Goal: Information Seeking & Learning: Learn about a topic

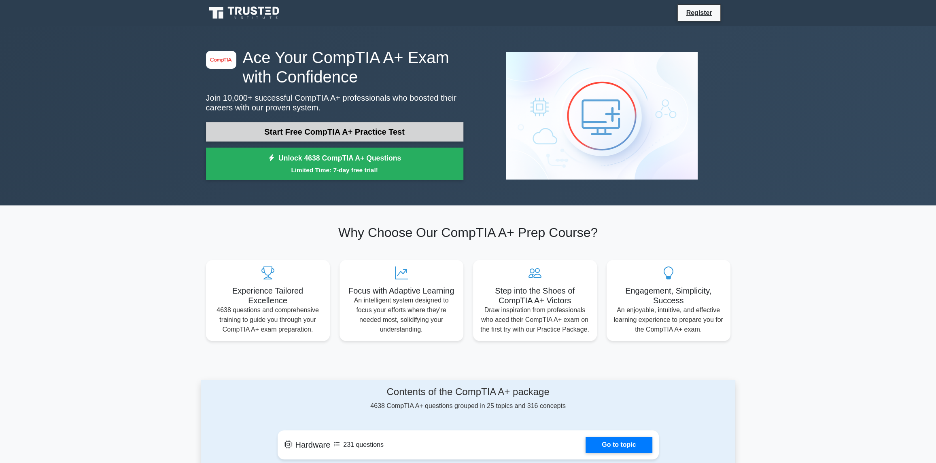
click at [365, 131] on link "Start Free CompTIA A+ Practice Test" at bounding box center [334, 131] width 257 height 19
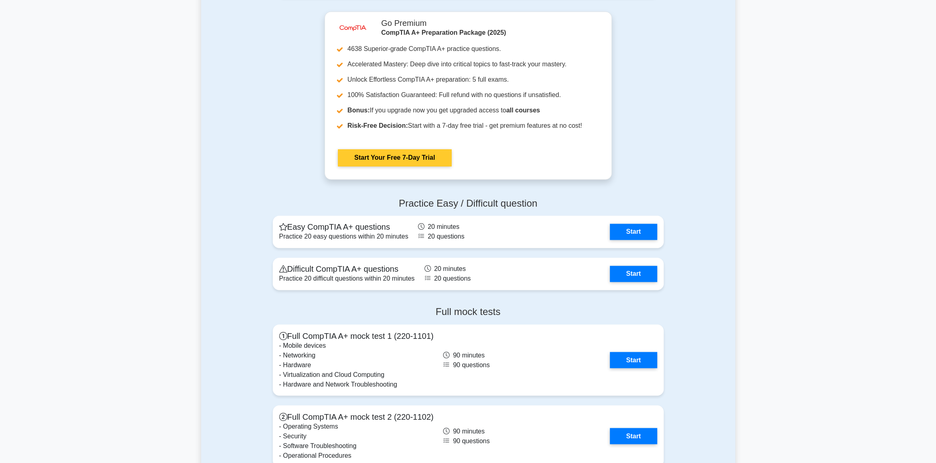
scroll to position [1402, 0]
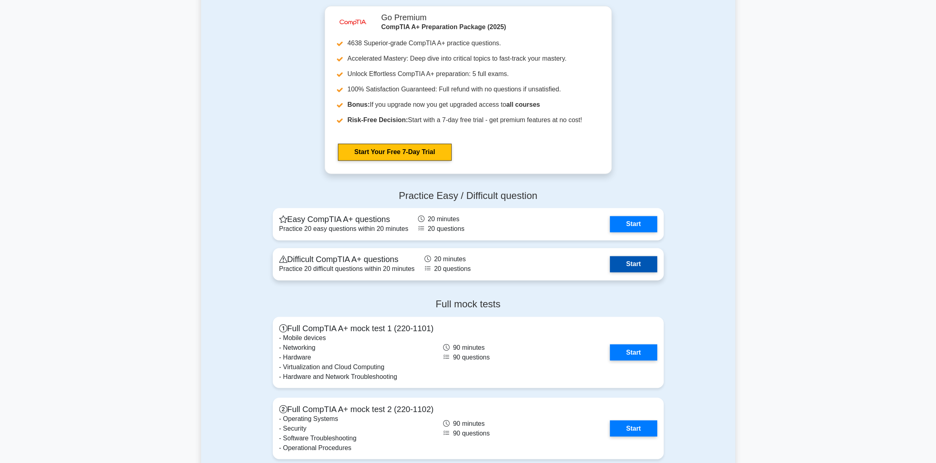
click at [620, 267] on link "Start" at bounding box center [633, 264] width 47 height 16
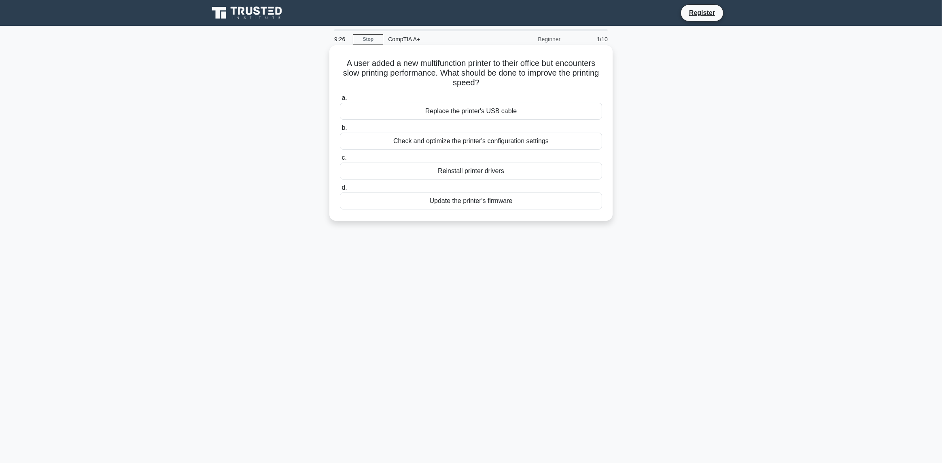
click at [466, 141] on div "Check and optimize the printer's configuration settings" at bounding box center [471, 141] width 262 height 17
click at [340, 131] on input "b. Check and optimize the printer's configuration settings" at bounding box center [340, 127] width 0 height 5
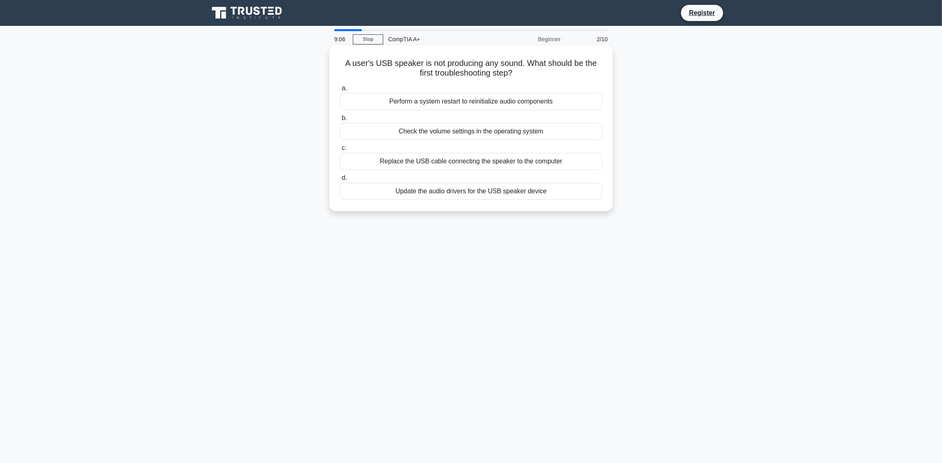
click at [458, 133] on div "Check the volume settings in the operating system" at bounding box center [471, 131] width 262 height 17
click at [340, 121] on input "b. Check the volume settings in the operating system" at bounding box center [340, 118] width 0 height 5
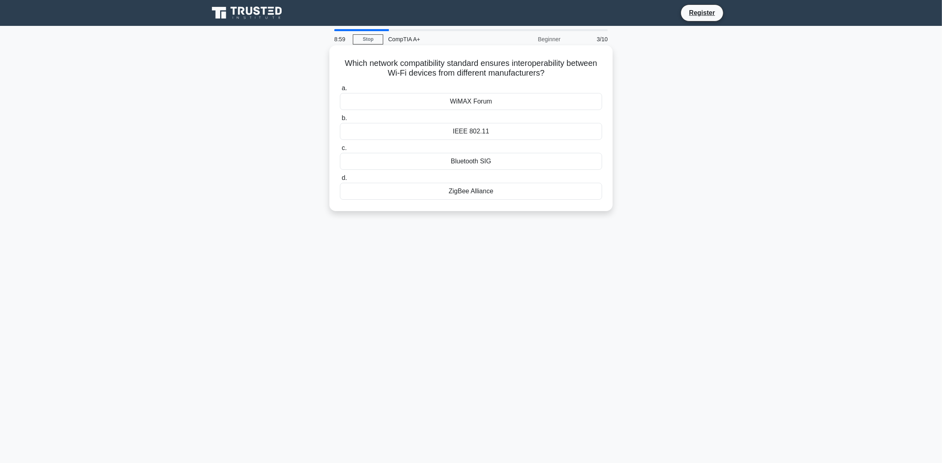
click at [474, 132] on div "IEEE 802.11" at bounding box center [471, 131] width 262 height 17
click at [340, 121] on input "b. IEEE 802.11" at bounding box center [340, 118] width 0 height 5
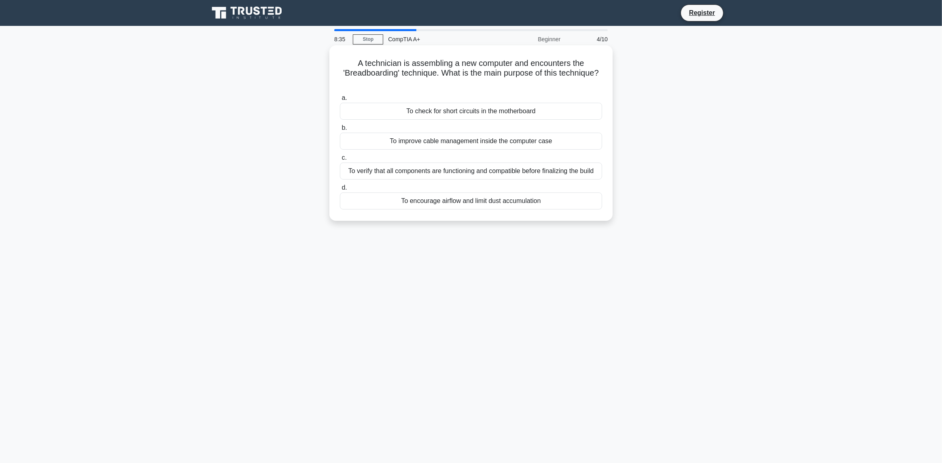
click at [469, 175] on div "To verify that all components are functioning and compatible before finalizing …" at bounding box center [471, 171] width 262 height 17
click at [340, 161] on input "c. To verify that all components are functioning and compatible before finalizi…" at bounding box center [340, 157] width 0 height 5
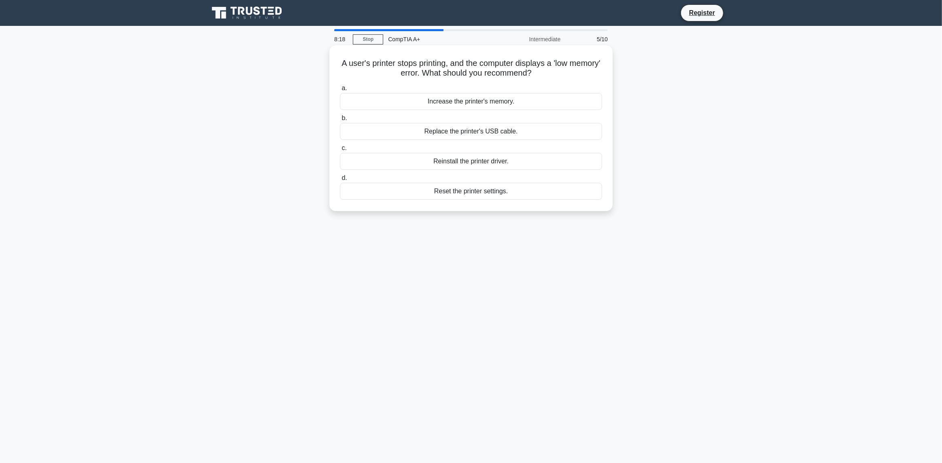
click at [479, 192] on div "Reset the printer settings." at bounding box center [471, 191] width 262 height 17
click at [340, 181] on input "d. Reset the printer settings." at bounding box center [340, 178] width 0 height 5
click at [466, 134] on div "Part numbers of replaced components" at bounding box center [471, 131] width 262 height 17
click at [340, 121] on input "b. Part numbers of replaced components" at bounding box center [340, 118] width 0 height 5
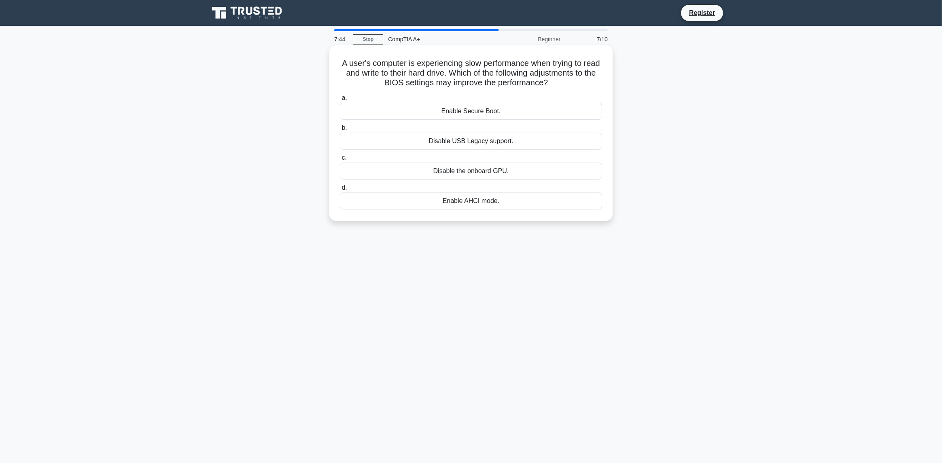
click at [476, 201] on div "Enable AHCI mode." at bounding box center [471, 201] width 262 height 17
click at [340, 191] on input "d. Enable AHCI mode." at bounding box center [340, 187] width 0 height 5
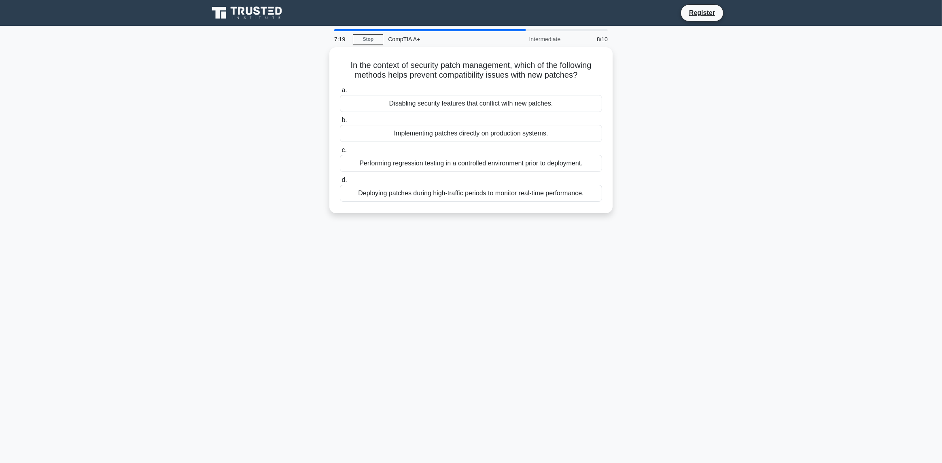
click at [695, 158] on div "In the context of security patch management, which of the following methods hel…" at bounding box center [471, 135] width 534 height 176
click at [438, 161] on div "Performing regression testing in a controlled environment prior to deployment." at bounding box center [471, 161] width 262 height 17
click at [340, 151] on input "c. Performing regression testing in a controlled environment prior to deploymen…" at bounding box center [340, 148] width 0 height 5
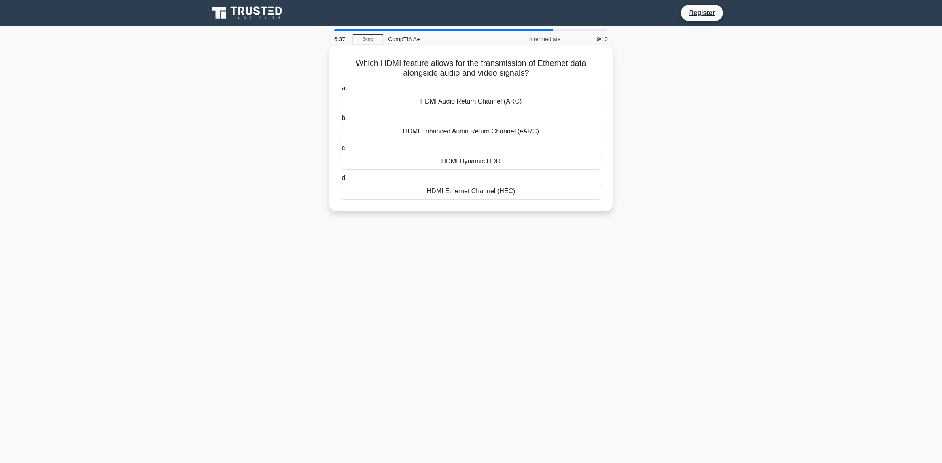
click at [488, 195] on div "HDMI Ethernet Channel (HEC)" at bounding box center [471, 191] width 262 height 17
click at [340, 181] on input "d. HDMI Ethernet Channel (HEC)" at bounding box center [340, 178] width 0 height 5
click at [474, 193] on div "CPU Cache" at bounding box center [471, 191] width 262 height 17
click at [340, 181] on input "d. CPU Cache" at bounding box center [340, 178] width 0 height 5
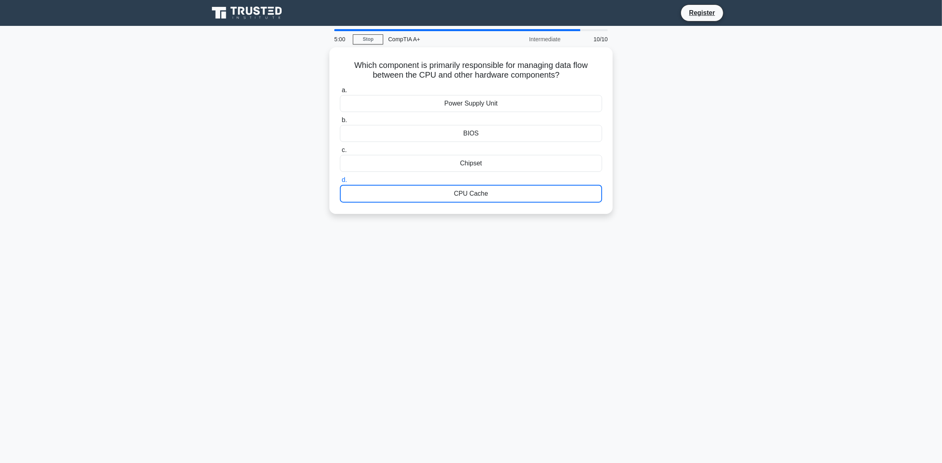
click at [678, 125] on div "Which component is primarily responsible for managing data flow between the CPU…" at bounding box center [471, 135] width 534 height 176
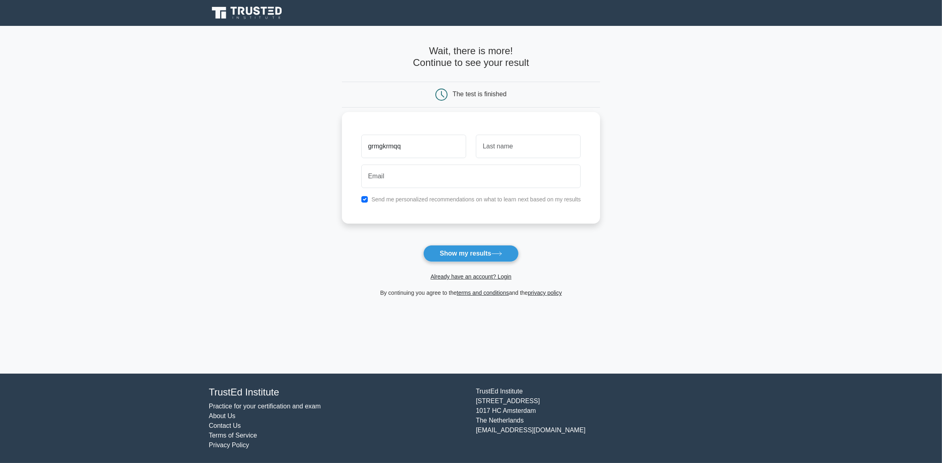
type input "grmgkrmqq"
type input "kkdfmk"
type input "idifiasf@gmail.com"
click at [364, 199] on input "checkbox" at bounding box center [364, 199] width 6 height 6
checkbox input "false"
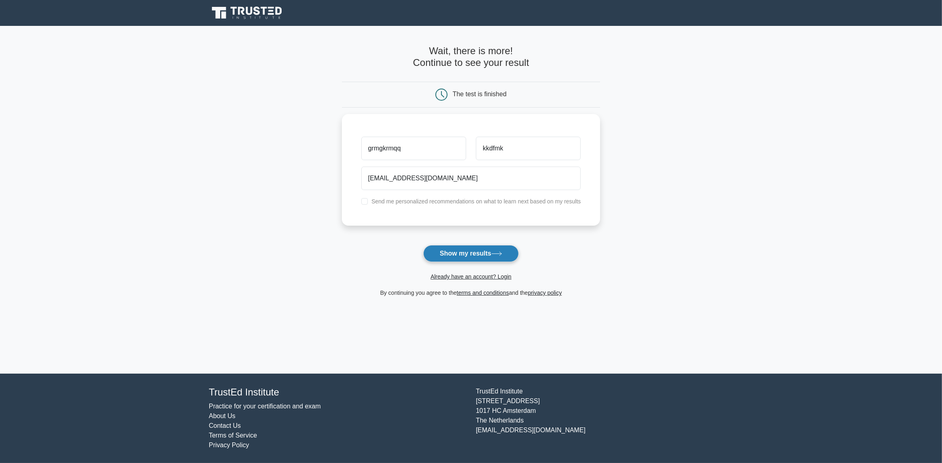
click at [455, 256] on button "Show my results" at bounding box center [470, 253] width 95 height 17
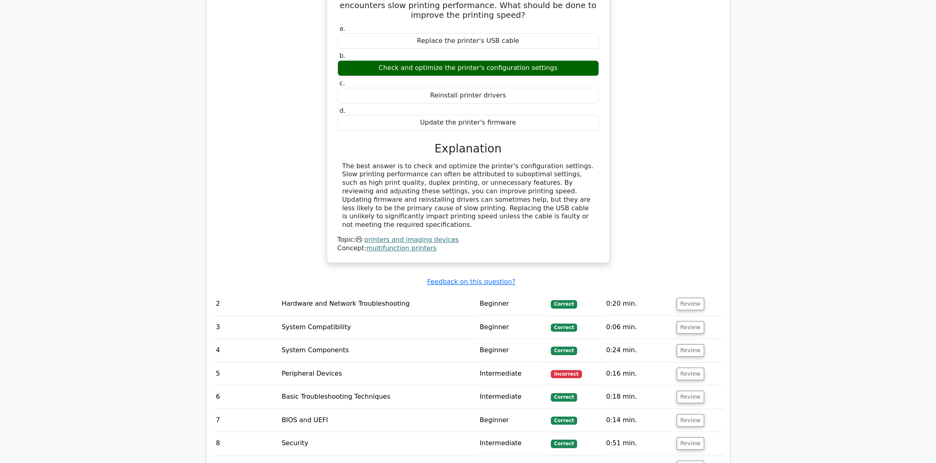
scroll to position [971, 0]
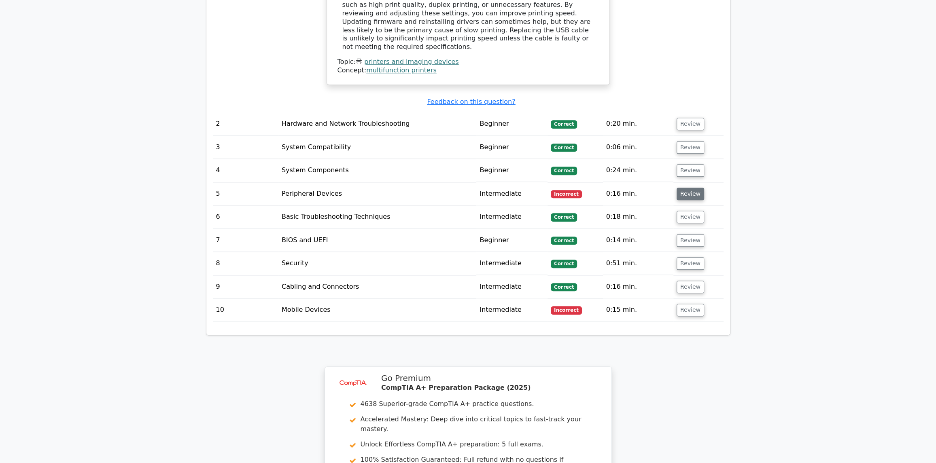
click at [686, 188] on button "Review" at bounding box center [690, 194] width 28 height 13
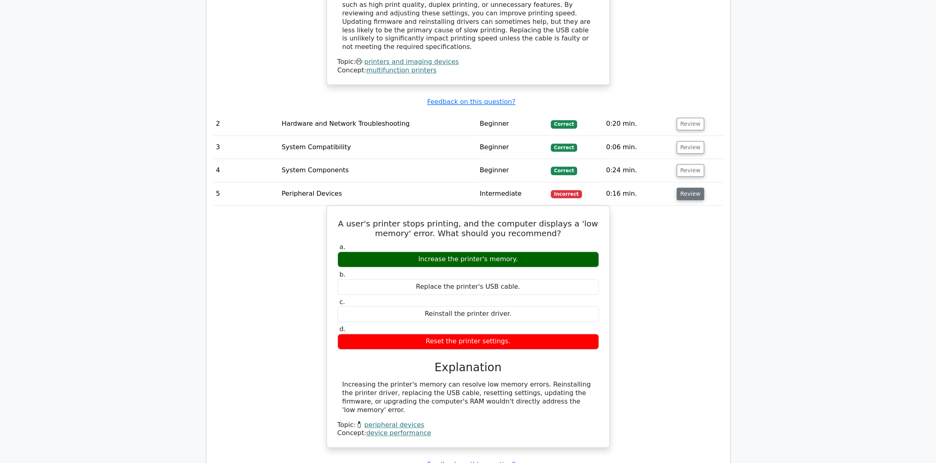
click at [690, 188] on button "Review" at bounding box center [690, 194] width 28 height 13
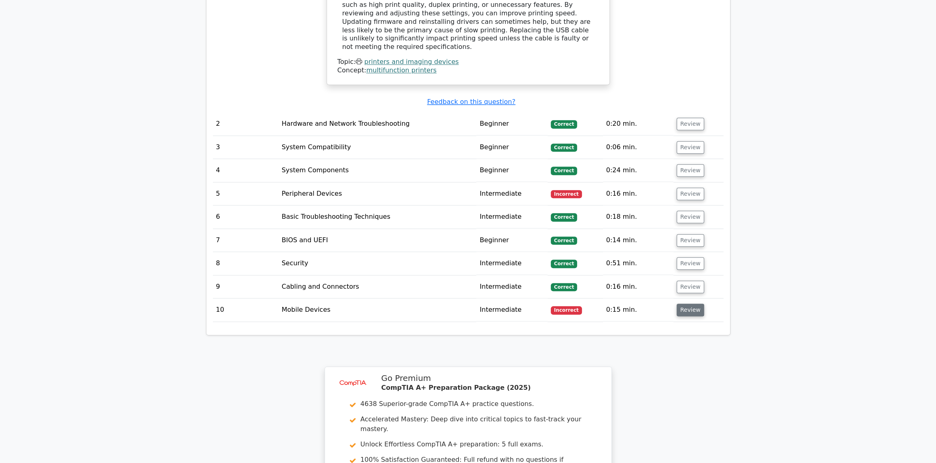
click at [688, 304] on button "Review" at bounding box center [690, 310] width 28 height 13
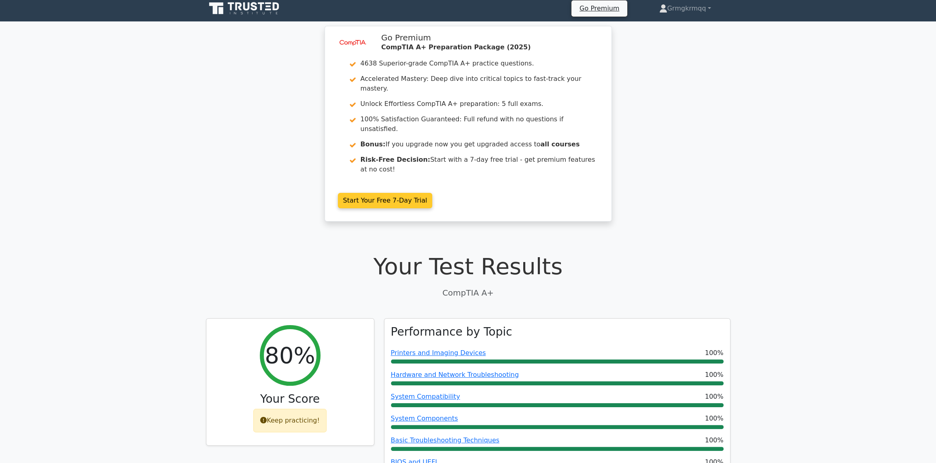
scroll to position [0, 0]
